Goal: Task Accomplishment & Management: Manage account settings

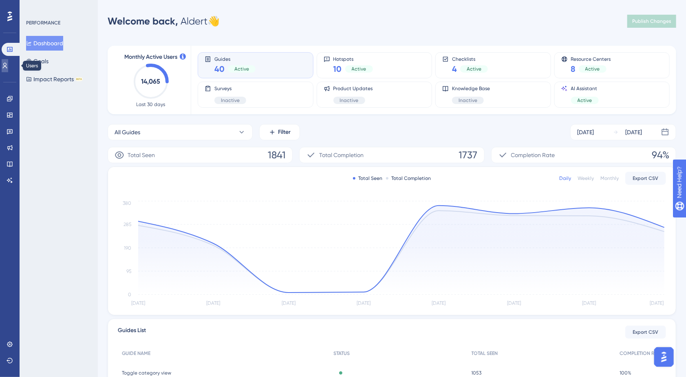
click at [8, 66] on icon at bounding box center [5, 65] width 7 height 7
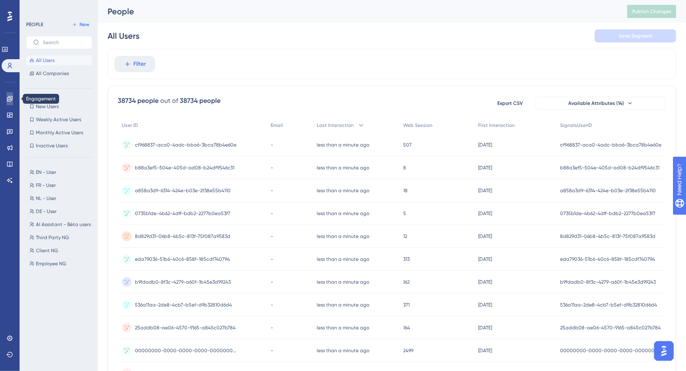
click at [7, 100] on icon at bounding box center [10, 98] width 7 height 7
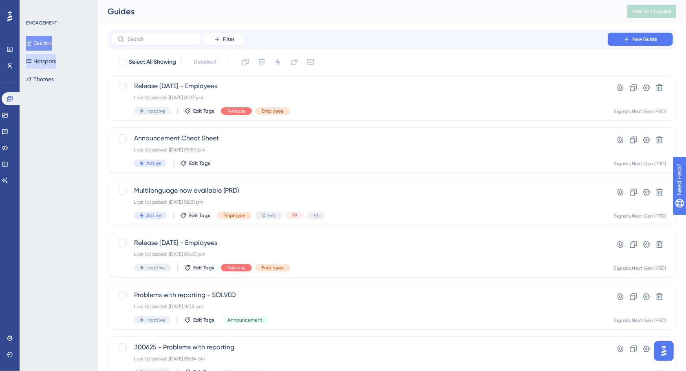
click at [46, 61] on button "Hotspots" at bounding box center [41, 61] width 30 height 15
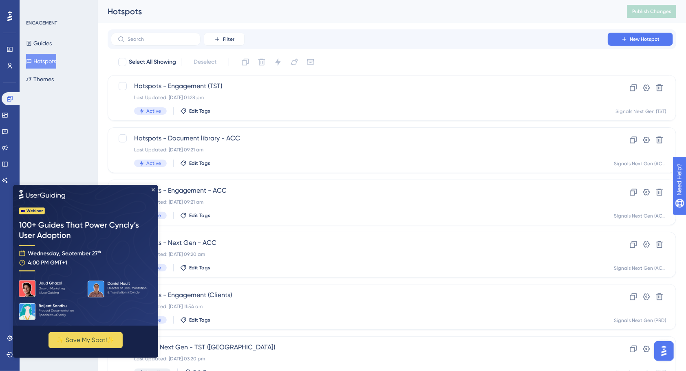
click at [154, 189] on icon "Close Preview" at bounding box center [152, 189] width 3 height 3
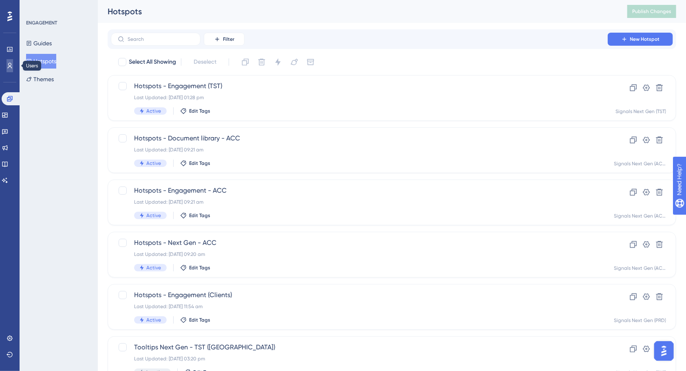
click at [8, 63] on icon at bounding box center [10, 65] width 7 height 7
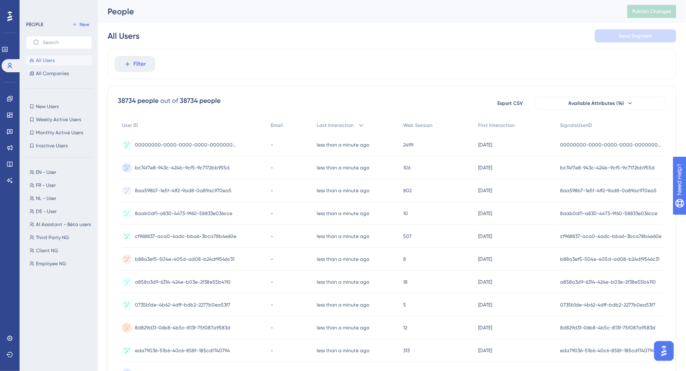
click at [9, 15] on icon at bounding box center [9, 16] width 5 height 11
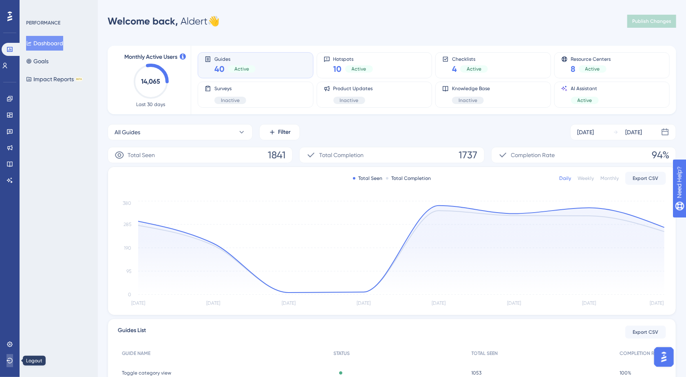
click at [7, 361] on icon at bounding box center [10, 360] width 6 height 5
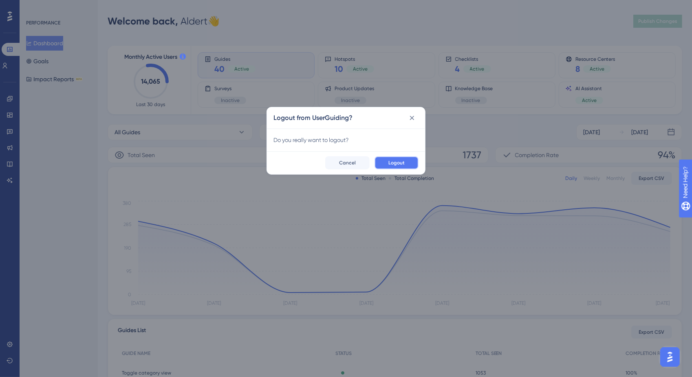
click at [395, 164] on span "Logout" at bounding box center [397, 162] width 16 height 7
